Goal: Check status: Check status

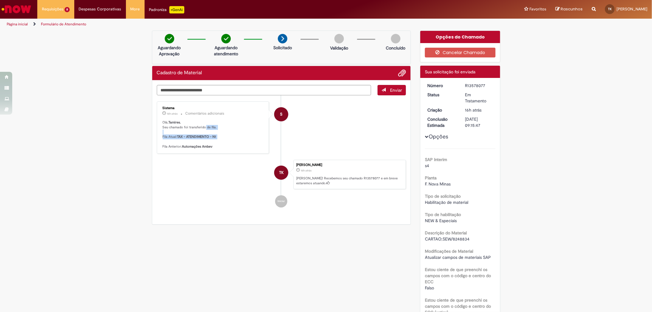
drag, startPoint x: 202, startPoint y: 126, endPoint x: 218, endPoint y: 150, distance: 28.5
click at [206, 141] on p "Olá, Tamires , Seu chamado foi transferido de fila. Fila Atual: TAX - ATENDIMEN…" at bounding box center [214, 134] width 102 height 29
click at [228, 171] on li "TK Tamires Karolaine 16h atrás 16 horas atrás [PERSON_NAME]! Recebemos seu cham…" at bounding box center [282, 174] width 250 height 29
drag, startPoint x: 161, startPoint y: 138, endPoint x: 190, endPoint y: 138, distance: 28.5
click at [190, 138] on p "Olá, Tamires , Seu chamado foi transferido de fila. Fila Atual: TAX - ATENDIMEN…" at bounding box center [214, 134] width 102 height 29
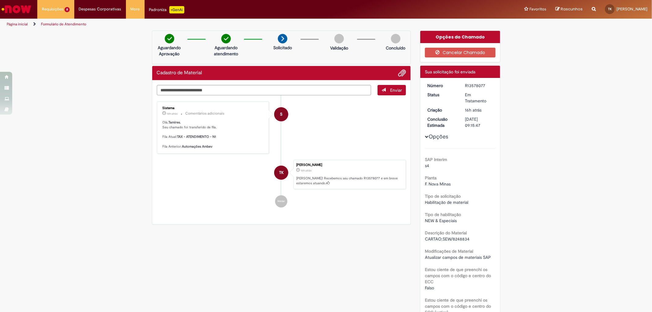
click at [214, 140] on p "Olá, Tamires , Seu chamado foi transferido de fila. Fila Atual: TAX - ATENDIMEN…" at bounding box center [214, 134] width 102 height 29
drag, startPoint x: 456, startPoint y: 5, endPoint x: 314, endPoint y: 169, distance: 217.3
click at [314, 169] on p "17h atrás 17 horas atrás" at bounding box center [349, 170] width 106 height 6
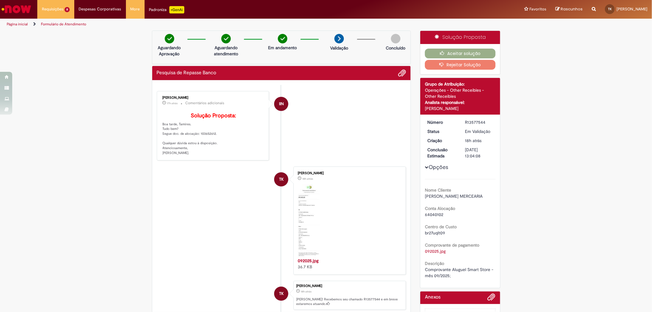
drag, startPoint x: 195, startPoint y: 169, endPoint x: 205, endPoint y: 166, distance: 10.3
click at [201, 177] on ul "IIN Ingrid Isabelli Naruishi 17h atrás 17 horas atrás Comentários adicionais So…" at bounding box center [282, 210] width 250 height 250
click at [267, 150] on li "IIN Ingrid Isabelli Naruishi 17h atrás 17 horas atrás Comentários adicionais So…" at bounding box center [282, 125] width 250 height 69
drag, startPoint x: 471, startPoint y: 128, endPoint x: 469, endPoint y: 161, distance: 33.4
click at [467, 160] on div "Opções Nome Cliente E.P. PINTO MERCEARIA Conta Alocação 64040102 Centro de Cust…" at bounding box center [460, 199] width 71 height 160
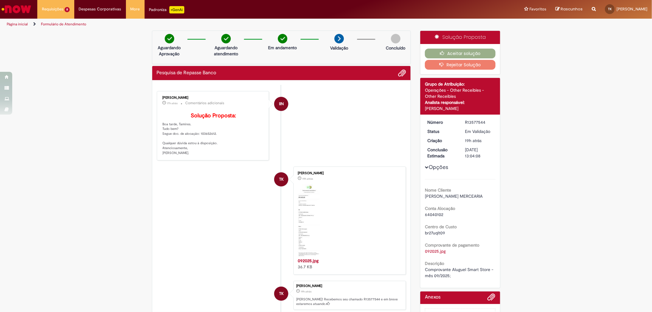
click at [567, 170] on div "Verificar Código de Barras Aguardando Aprovação Aguardando atendimento Em andam…" at bounding box center [326, 190] width 652 height 318
